Goal: Check status: Check status

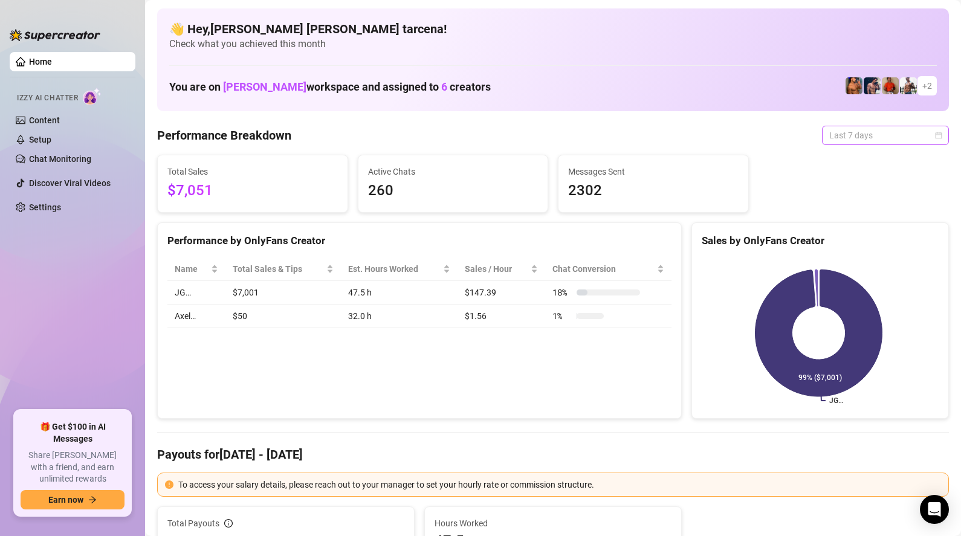
click at [845, 138] on span "Last 7 days" at bounding box center [886, 135] width 112 height 18
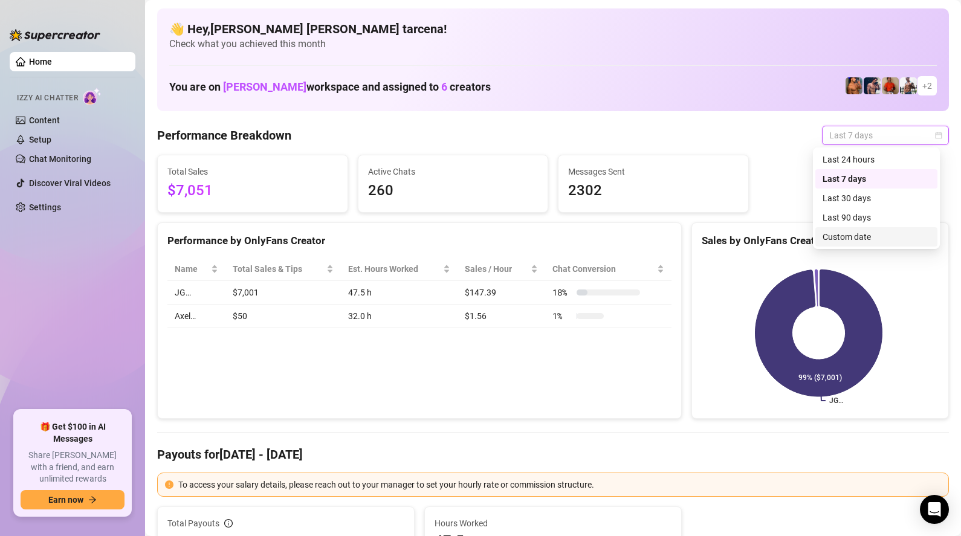
click at [865, 233] on div "Custom date" at bounding box center [877, 236] width 108 height 13
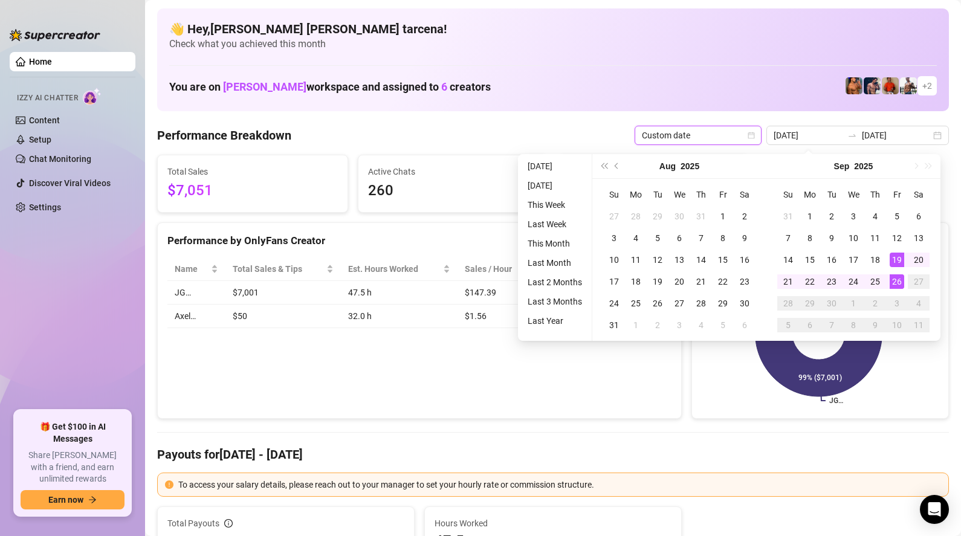
type input "[DATE]"
click at [900, 283] on div "26" at bounding box center [897, 282] width 15 height 15
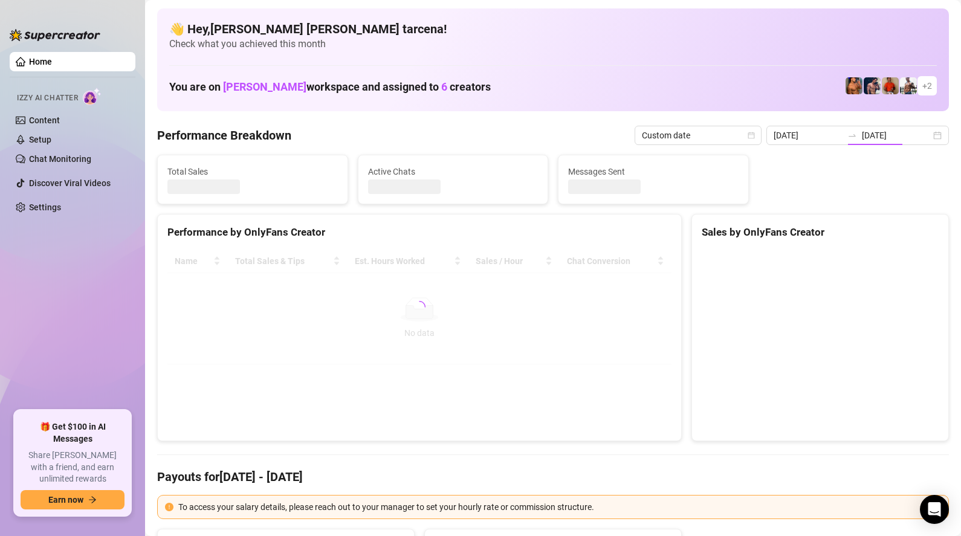
type input "[DATE]"
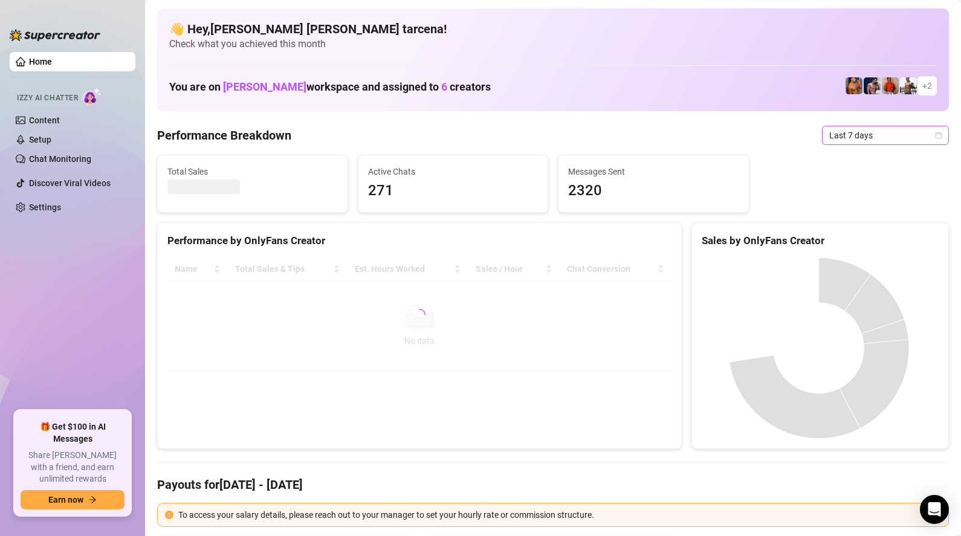
click at [865, 135] on span "Last 7 days" at bounding box center [886, 135] width 112 height 18
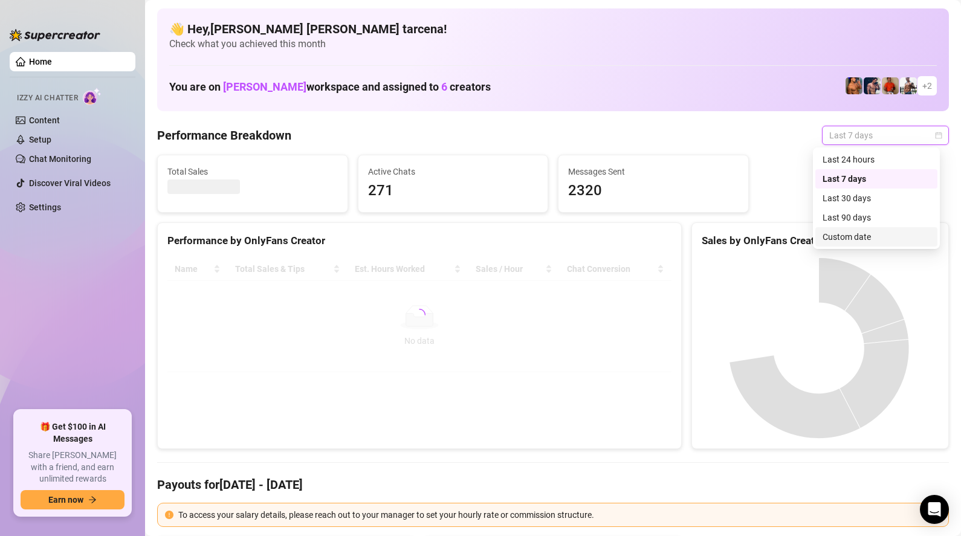
click at [861, 233] on div "Custom date" at bounding box center [877, 236] width 108 height 13
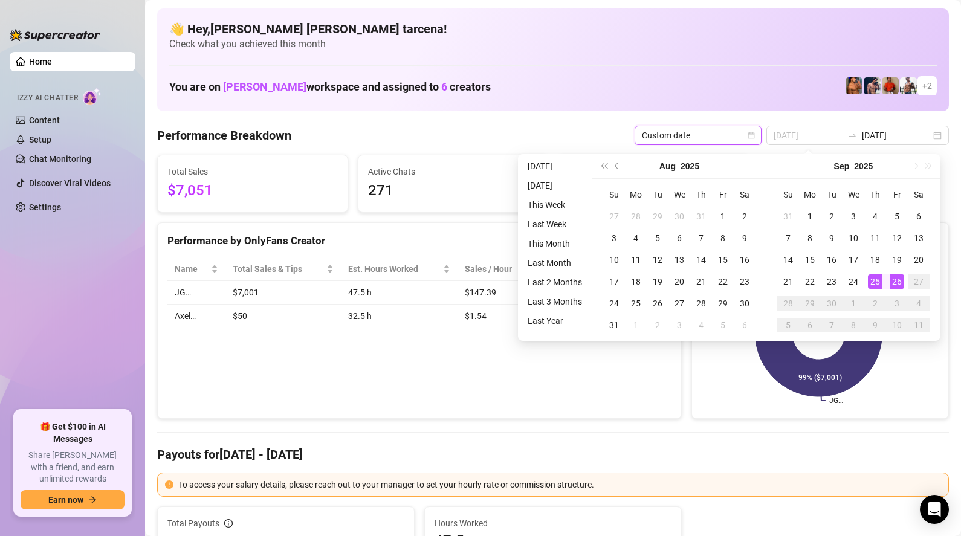
type input "[DATE]"
click at [891, 281] on div "26" at bounding box center [897, 282] width 15 height 15
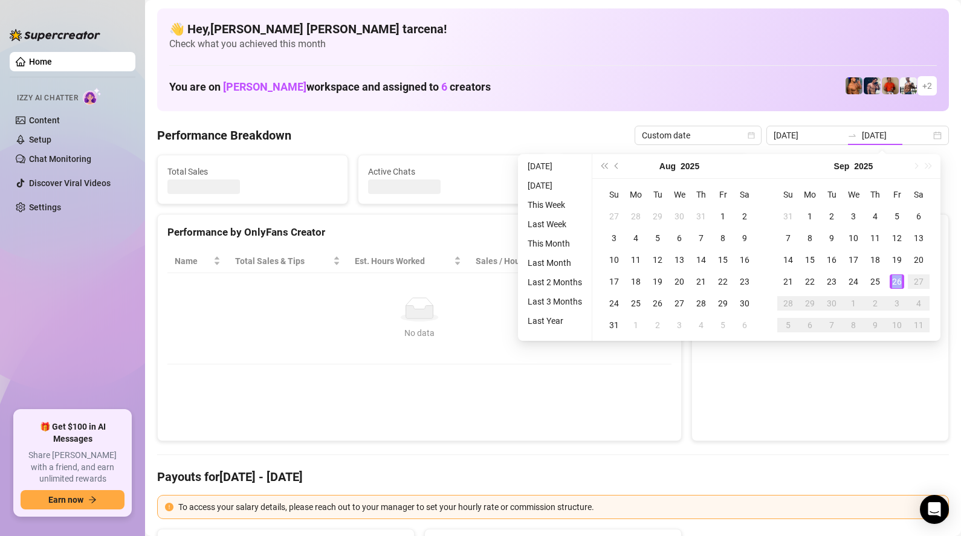
type input "[DATE]"
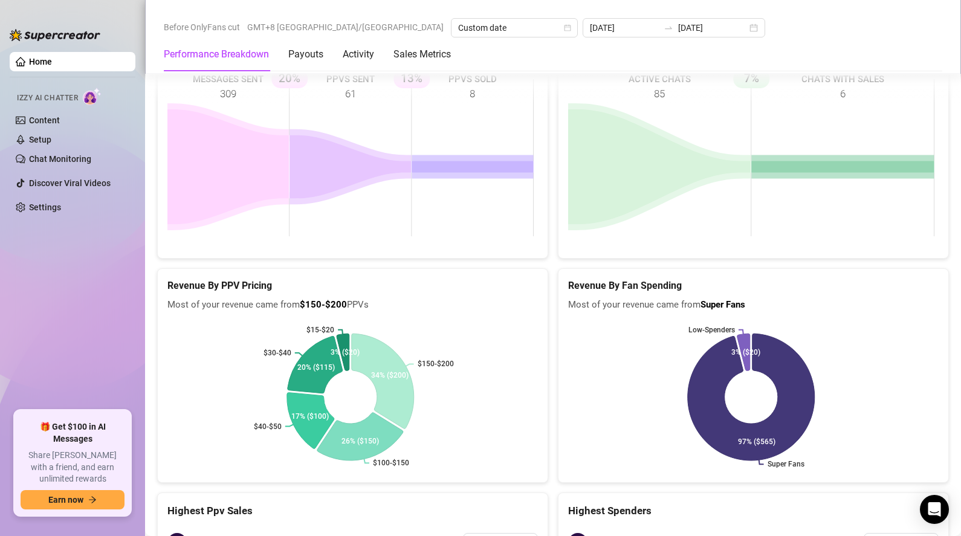
scroll to position [1732, 0]
